Goal: Task Accomplishment & Management: Complete application form

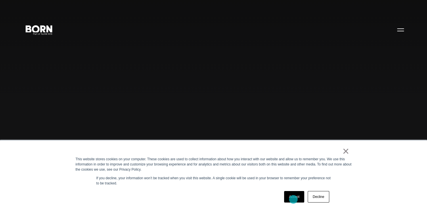
click at [293, 200] on link "Accept" at bounding box center [294, 197] width 20 height 12
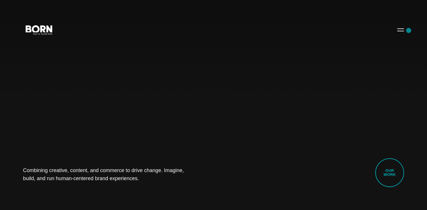
click at [409, 30] on div "Combining creative, content, and commerce to drive change. Imagine, build, and …" at bounding box center [213, 105] width 427 height 210
click at [402, 31] on button "Primary Menu" at bounding box center [401, 30] width 14 height 12
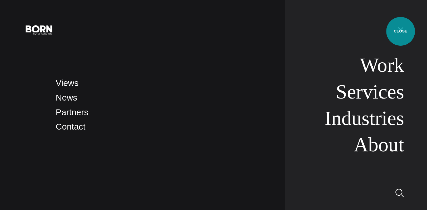
click at [401, 31] on button "Primary Menu" at bounding box center [401, 30] width 14 height 12
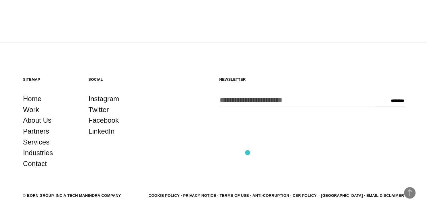
scroll to position [1537, 0]
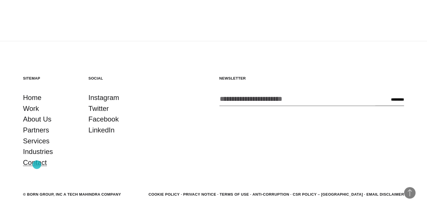
click at [37, 165] on link "Contact" at bounding box center [35, 162] width 24 height 11
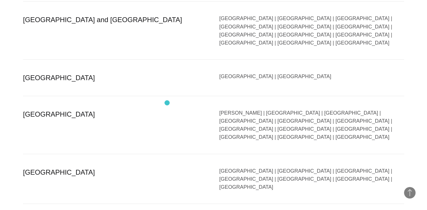
scroll to position [1153, 0]
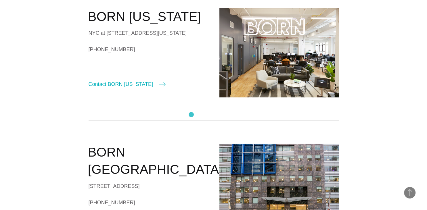
scroll to position [0, 0]
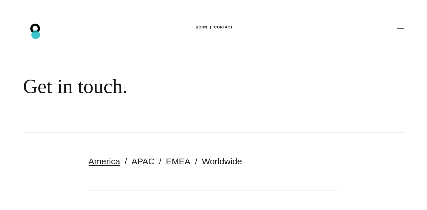
click at [36, 35] on icon ".st0{display:none;} .st1{display:inline;} .st2{font-family:'HelveticaNeue-Mediu…" at bounding box center [39, 29] width 37 height 15
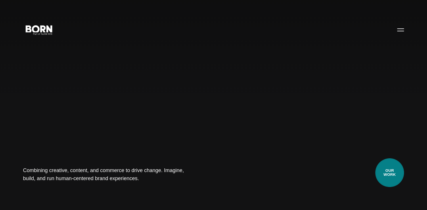
click at [386, 176] on link "Our Work" at bounding box center [389, 172] width 29 height 29
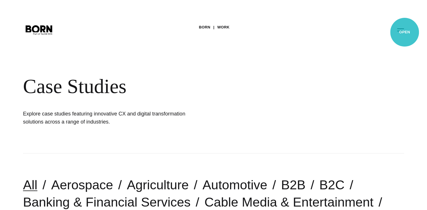
click at [405, 32] on button "Primary Menu" at bounding box center [401, 30] width 14 height 12
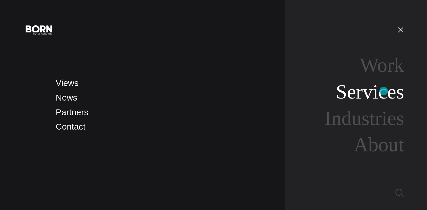
click at [384, 91] on link "Services" at bounding box center [370, 92] width 68 height 22
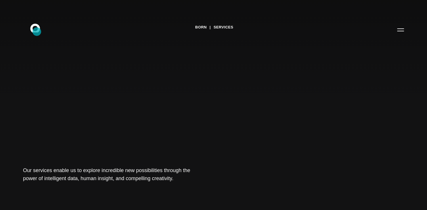
click at [37, 32] on icon at bounding box center [35, 28] width 10 height 9
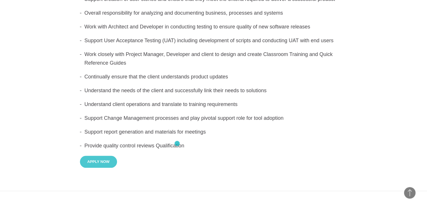
scroll to position [325, 0]
click at [98, 156] on button "Apply Now" at bounding box center [98, 162] width 37 height 12
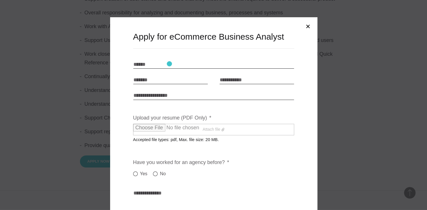
click at [169, 64] on input "Name * *" at bounding box center [213, 64] width 161 height 9
type input "**********"
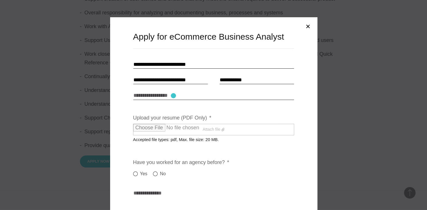
click at [173, 96] on input "Link to portfolio" at bounding box center [213, 95] width 161 height 9
click at [208, 128] on label "Attach file" at bounding box center [213, 130] width 161 height 12
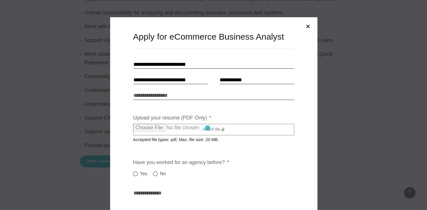
click at [208, 128] on input "Upload your resume (PDF Only) *" at bounding box center [183, 128] width 101 height 8
type input "**********"
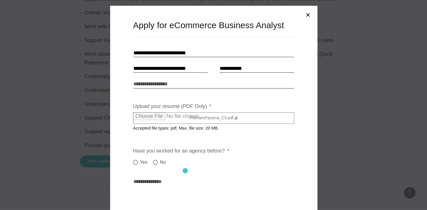
scroll to position [18, 0]
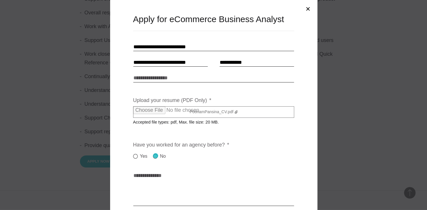
click at [156, 156] on label "No" at bounding box center [159, 156] width 13 height 7
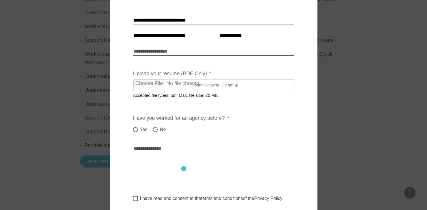
scroll to position [46, 0]
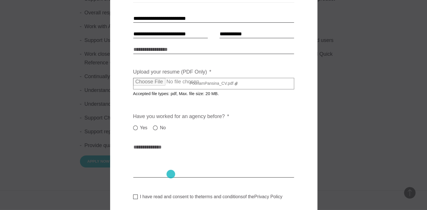
click at [171, 174] on textarea "Cover letter * *" at bounding box center [213, 160] width 161 height 35
click at [148, 147] on textarea "Cover letter * *" at bounding box center [213, 160] width 161 height 35
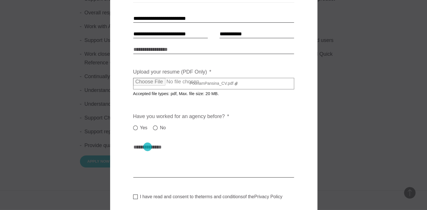
click at [148, 147] on textarea "Cover letter * *" at bounding box center [213, 160] width 161 height 35
type textarea "*"
paste textarea "**********"
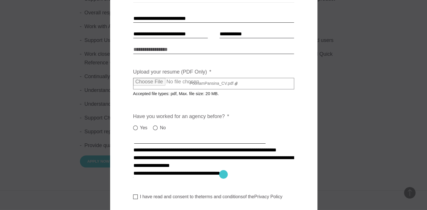
scroll to position [137, 0]
type textarea "**********"
click at [135, 198] on label "I have read and consent to the terms and conditions of the Privacy Policy" at bounding box center [208, 197] width 150 height 6
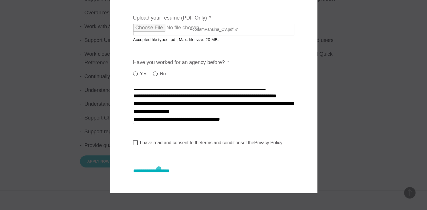
click at [159, 169] on input "**********" at bounding box center [157, 171] width 48 height 6
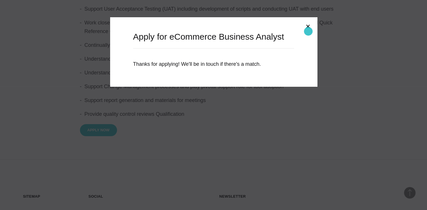
click at [308, 31] on button "Close modal" at bounding box center [308, 27] width 14 height 14
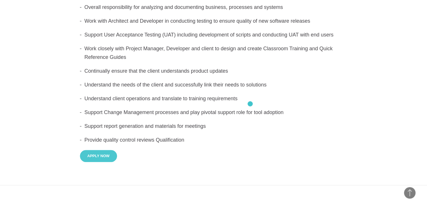
scroll to position [479, 0]
